Goal: Navigation & Orientation: Find specific page/section

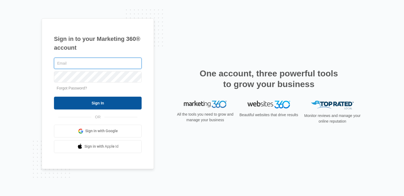
type input "[PERSON_NAME][EMAIL_ADDRESS][PERSON_NAME][DOMAIN_NAME]"
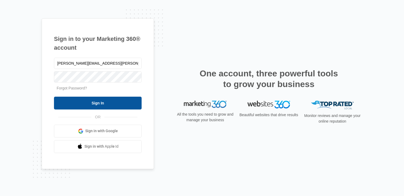
click at [93, 101] on input "Sign In" at bounding box center [98, 103] width 88 height 13
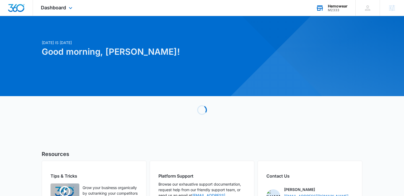
click at [334, 8] on div "M2333" at bounding box center [338, 10] width 20 height 4
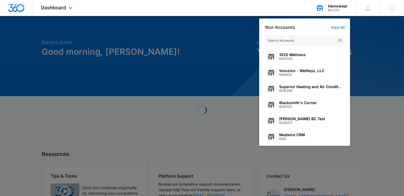
click at [285, 41] on input "text" at bounding box center [305, 40] width 80 height 11
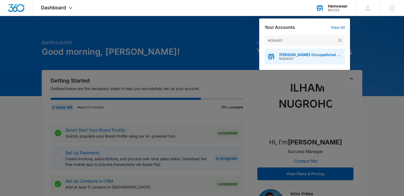
type input "M324401"
click at [284, 58] on span "M324401" at bounding box center [310, 59] width 63 height 4
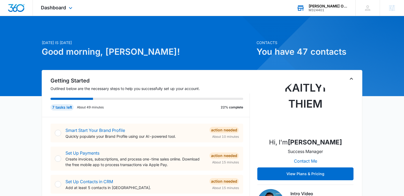
click at [61, 1] on div "Dashboard Apps Reputation Websites Forms CRM Email Social Shop Content Ads Inte…" at bounding box center [57, 8] width 49 height 16
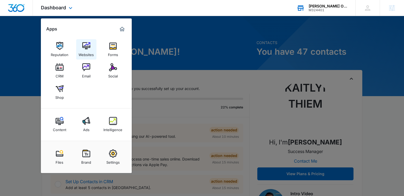
click at [87, 47] on img at bounding box center [86, 46] width 8 height 8
